Goal: Information Seeking & Learning: Check status

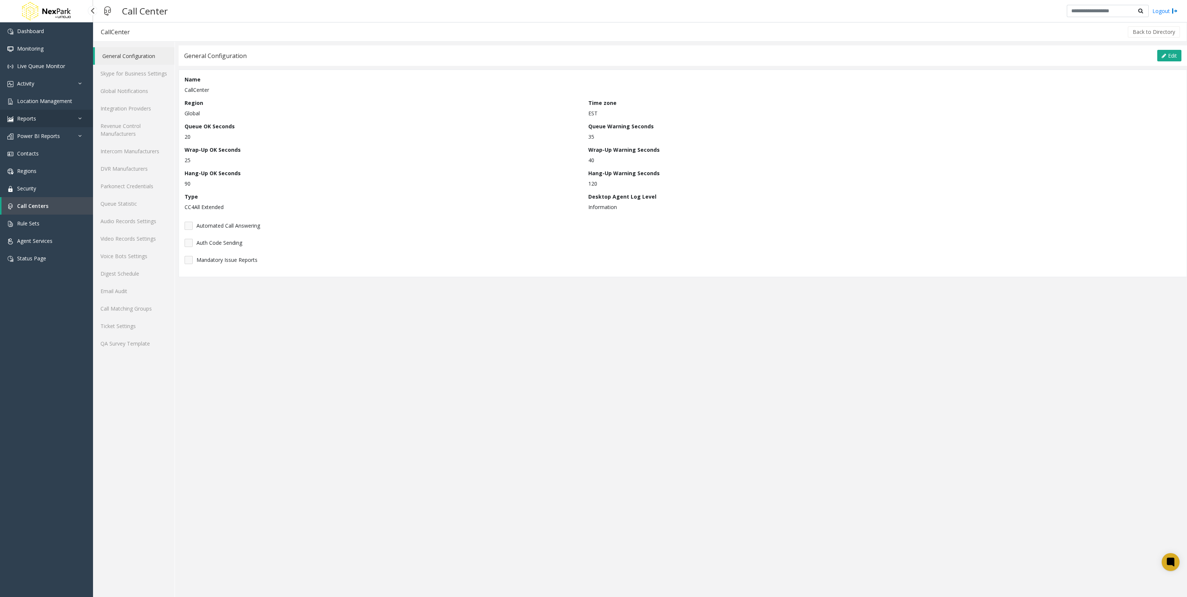
click at [65, 116] on link "Reports" at bounding box center [46, 118] width 93 height 17
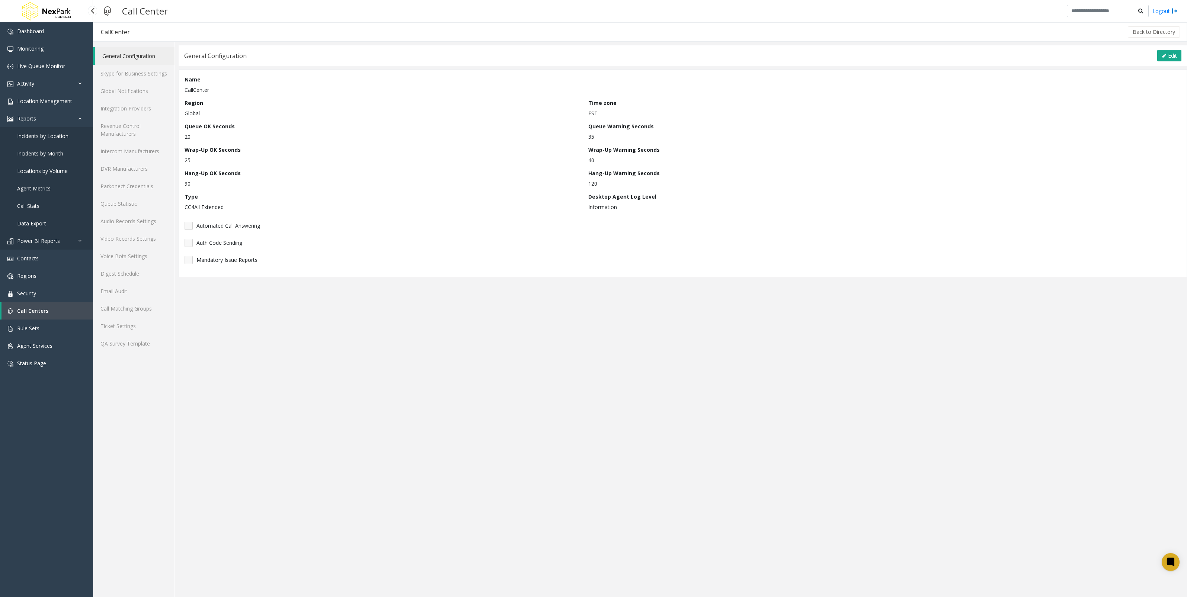
click at [54, 247] on link "Power BI Reports" at bounding box center [46, 240] width 93 height 17
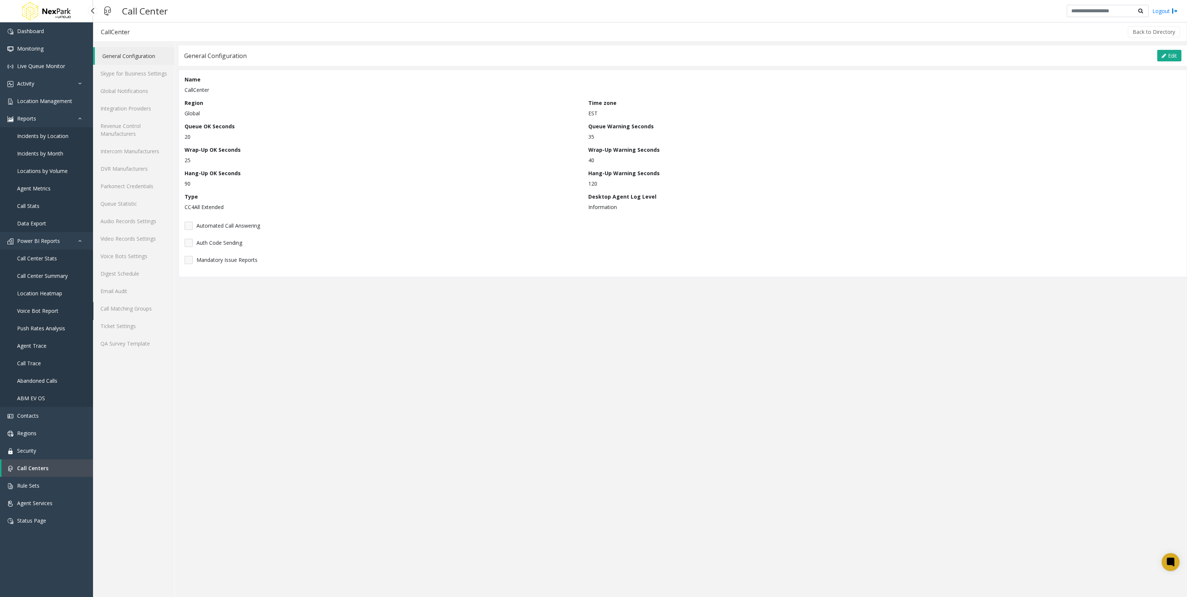
click at [41, 272] on span "Voice Bot Report" at bounding box center [37, 310] width 41 height 7
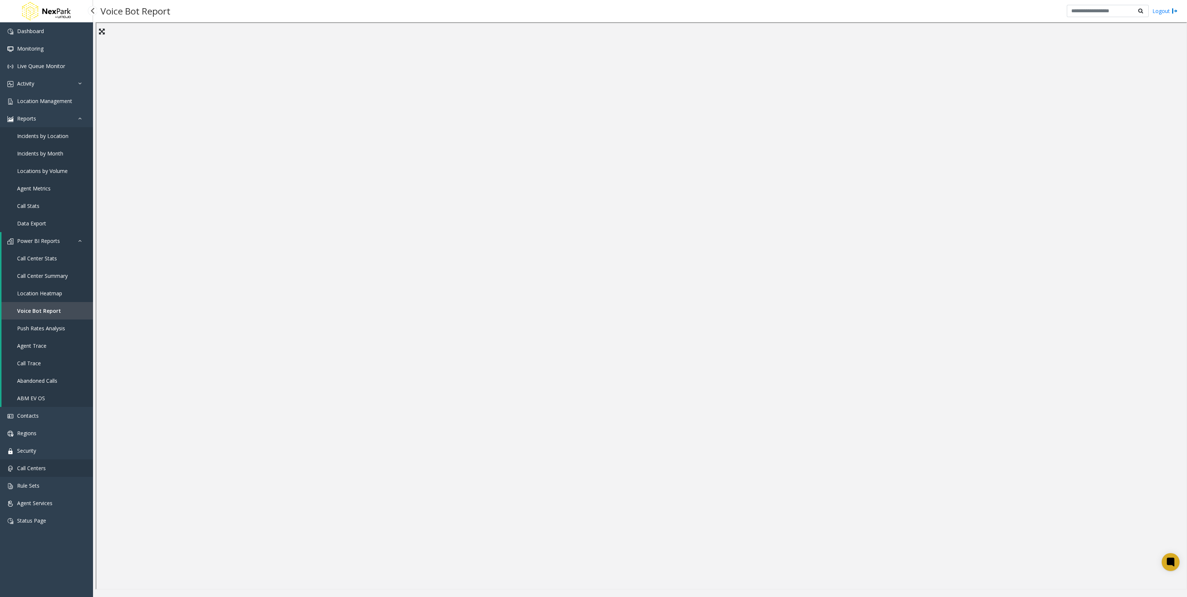
click at [42, 272] on span "Call Centers" at bounding box center [31, 468] width 29 height 7
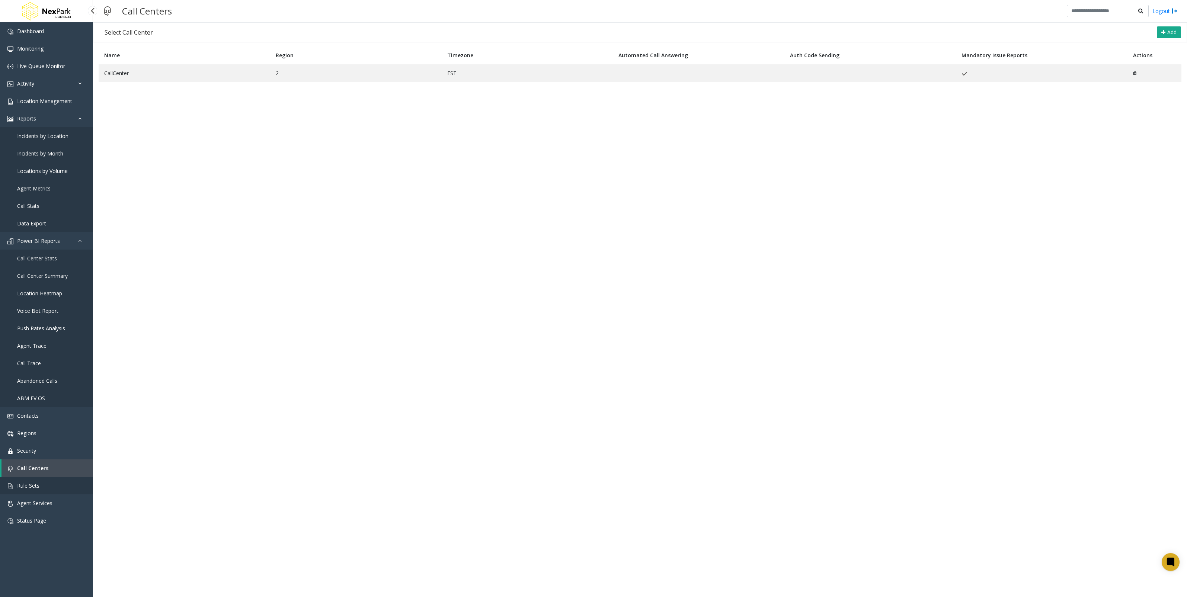
click at [68, 272] on link "Rule Sets" at bounding box center [46, 485] width 93 height 17
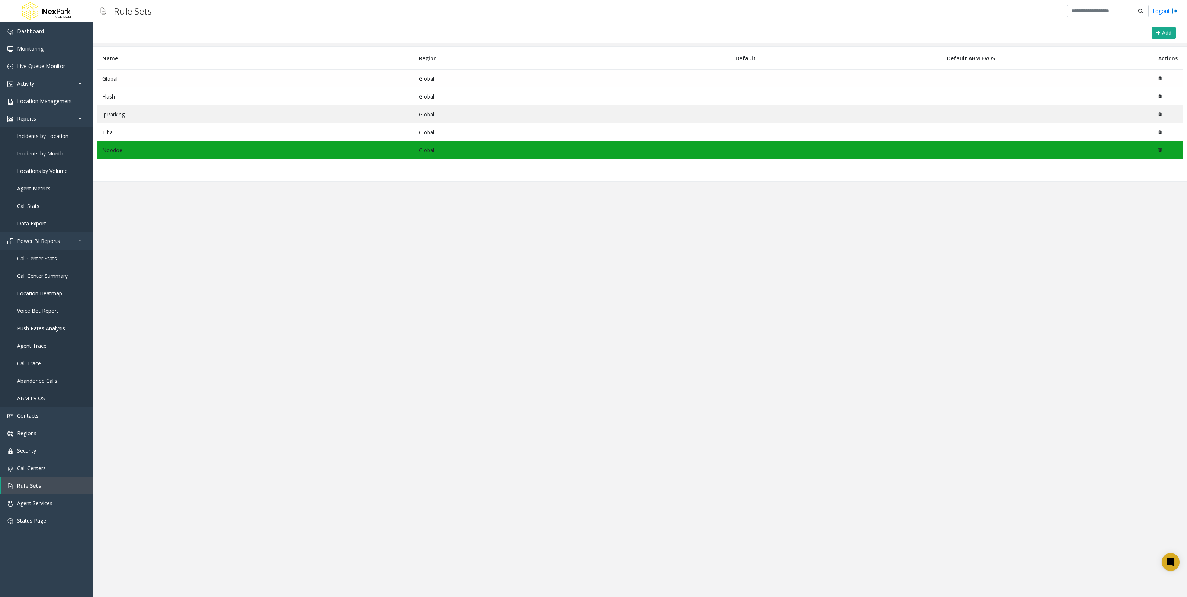
click at [163, 77] on td "Global" at bounding box center [255, 79] width 317 height 18
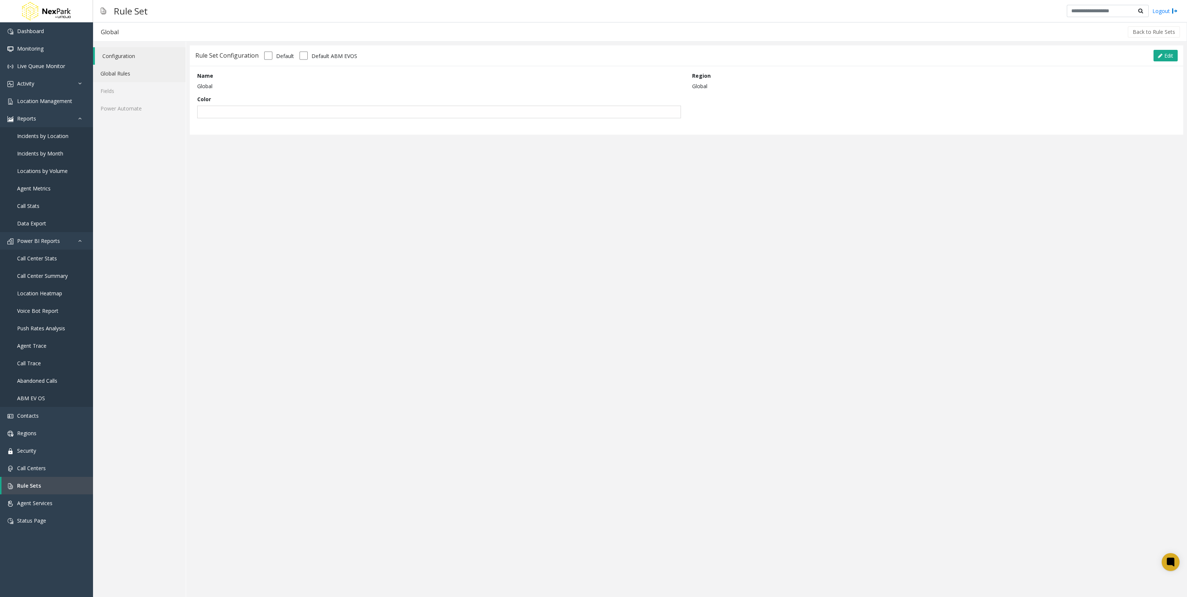
click at [144, 75] on link "Global Rules" at bounding box center [139, 73] width 93 height 17
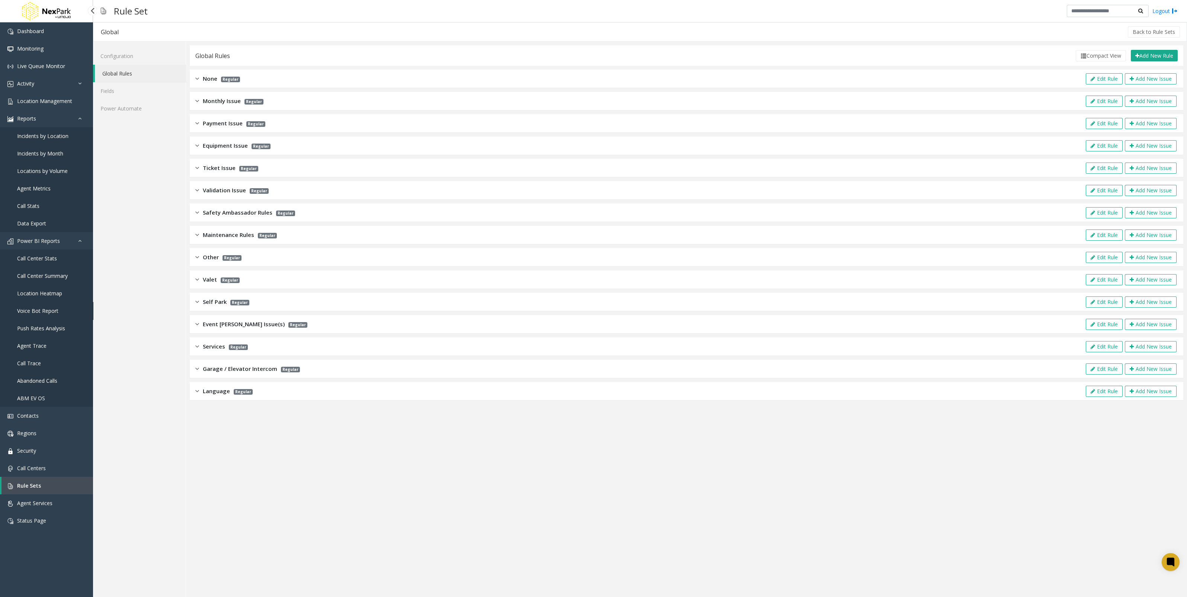
click at [58, 272] on link "Voice Bot Report" at bounding box center [46, 310] width 93 height 17
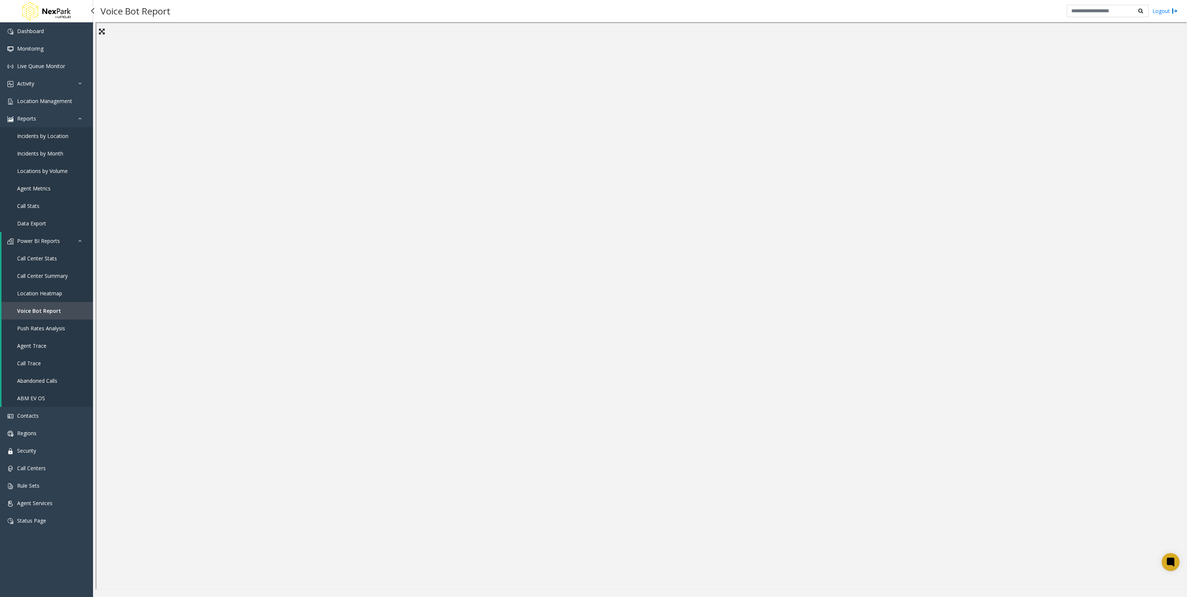
click at [60, 262] on link "Call Center Stats" at bounding box center [47, 258] width 92 height 17
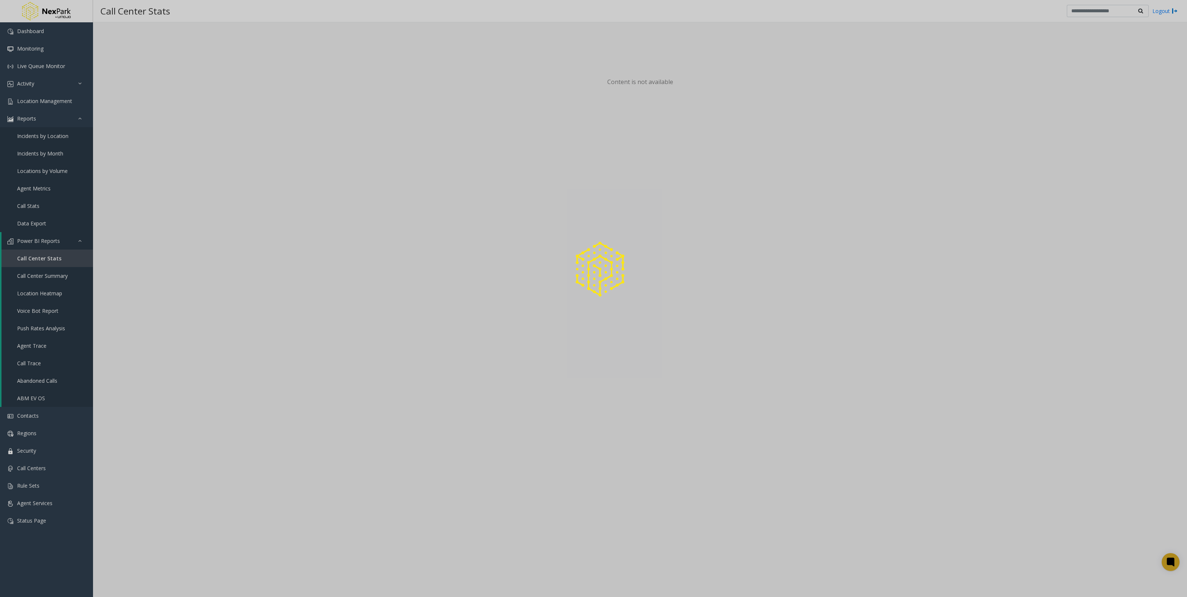
click at [58, 272] on div at bounding box center [593, 298] width 1187 height 597
click at [52, 272] on div at bounding box center [593, 298] width 1187 height 597
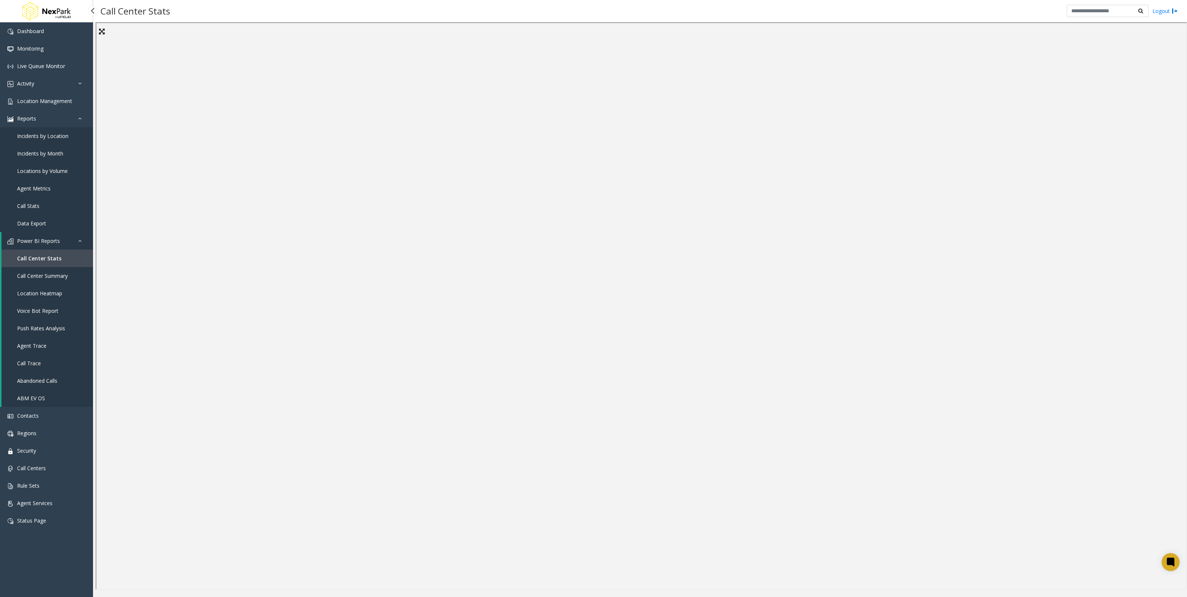
click at [52, 272] on span "Call Center Summary" at bounding box center [42, 275] width 51 height 7
click at [49, 261] on span "Call Center Stats" at bounding box center [37, 258] width 40 height 7
click at [61, 272] on link "Location Heatmap" at bounding box center [47, 293] width 92 height 17
click at [62, 272] on link "Push Rates Analysis" at bounding box center [47, 328] width 92 height 17
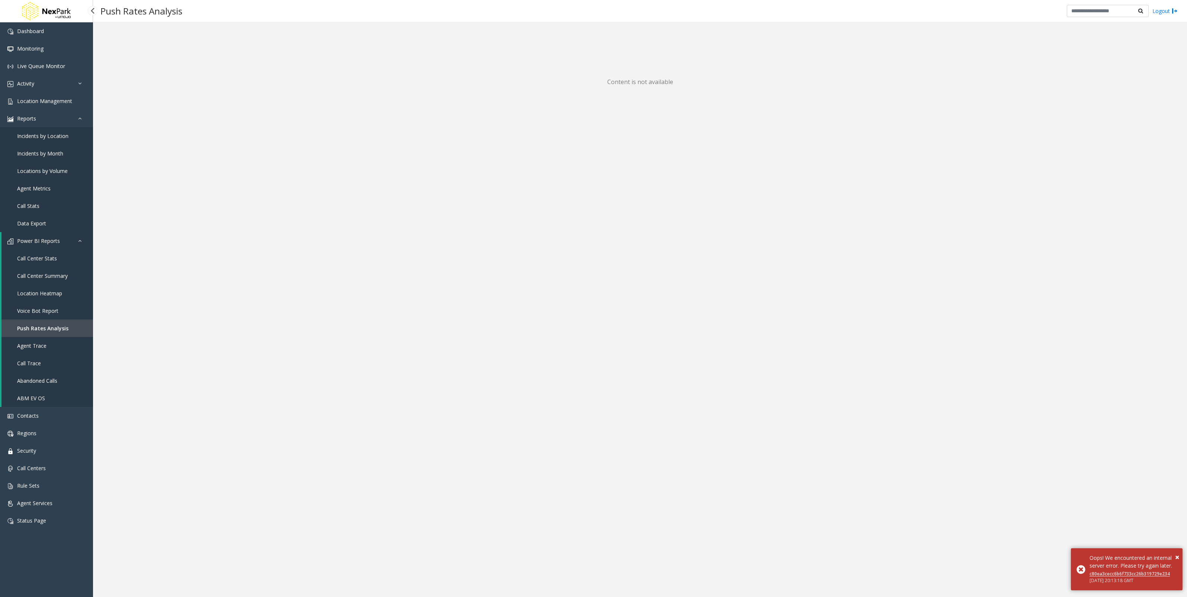
click at [37, 272] on span "Push Rates Analysis" at bounding box center [42, 328] width 51 height 7
